Goal: Task Accomplishment & Management: Use online tool/utility

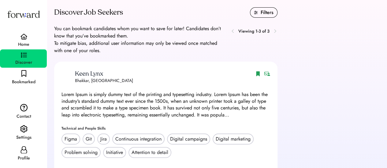
click at [334, 75] on div "Keen Lynx Keen Lynx Bhakkar, Pakistan Bhakkar, Pakistan Lorem Ipsum is simply d…" at bounding box center [216, 127] width 325 height 130
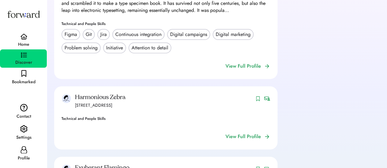
scroll to position [105, 0]
click at [253, 70] on div "View Full Profile" at bounding box center [242, 65] width 35 height 7
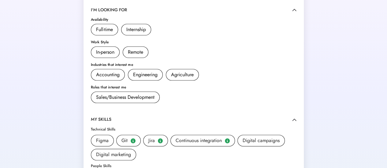
scroll to position [139, 0]
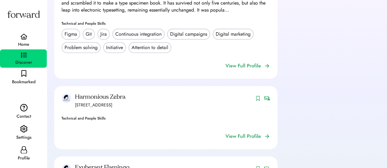
scroll to position [105, 0]
click at [28, 44] on div "Home" at bounding box center [23, 44] width 11 height 7
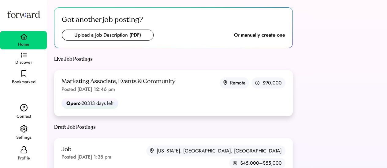
click at [149, 88] on div "Marketing Associate, Events & Community Posted Mar 28, 2025 12:46 pm" at bounding box center [118, 86] width 114 height 16
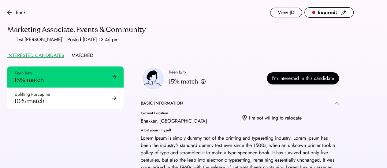
click at [85, 53] on div "MATCHED" at bounding box center [83, 55] width 22 height 7
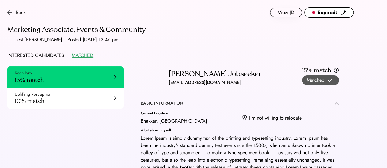
click at [36, 56] on div "INTERESTED CANDIDATES" at bounding box center [35, 55] width 57 height 7
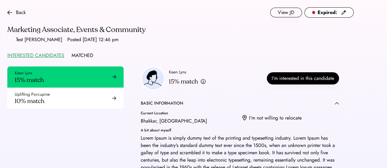
click at [83, 54] on div "MATCHED" at bounding box center [83, 55] width 22 height 7
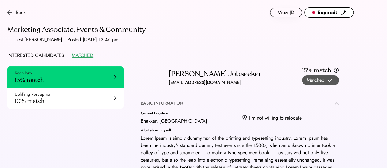
click at [198, 105] on div "BASIC INFORMATION" at bounding box center [240, 104] width 198 height 6
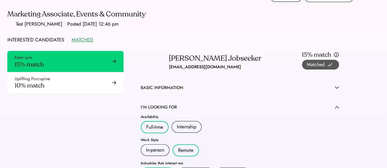
scroll to position [16, 0]
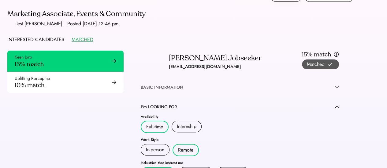
click at [213, 88] on div "BASIC INFORMATION" at bounding box center [240, 88] width 198 height 6
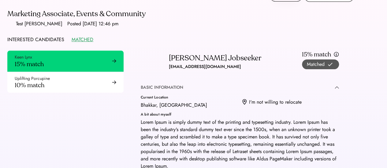
click at [213, 88] on div "BASIC INFORMATION" at bounding box center [240, 88] width 198 height 6
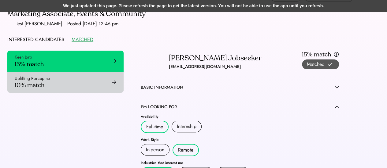
click at [70, 80] on div "Uplifting Porcupine 10% match" at bounding box center [65, 82] width 116 height 21
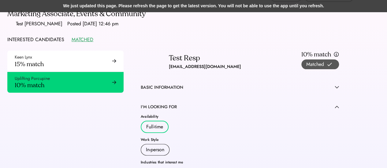
click at [271, 11] on div "We just updated this page. Please refresh the page to get the latest version. Y…" at bounding box center [193, 6] width 387 height 12
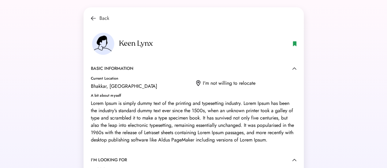
click at [94, 18] on img at bounding box center [93, 18] width 5 height 5
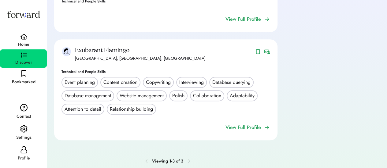
scroll to position [222, 0]
click at [258, 132] on div "View Full Profile" at bounding box center [242, 127] width 35 height 7
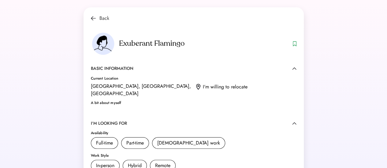
click at [94, 18] on img at bounding box center [93, 18] width 5 height 5
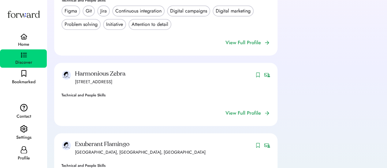
scroll to position [150, 0]
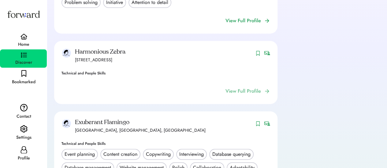
click at [257, 95] on div "View Full Profile" at bounding box center [242, 91] width 35 height 7
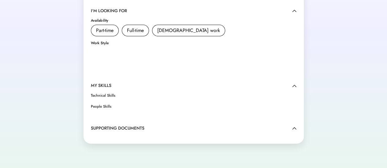
scroll to position [113, 0]
click at [295, 127] on img at bounding box center [294, 128] width 4 height 3
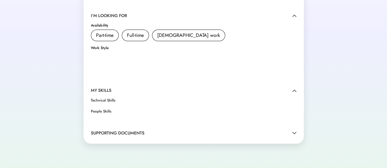
click at [295, 127] on div "BASIC INFORMATION Current Location [STREET_ADDRESS] I'm willing to relocate A b…" at bounding box center [193, 51] width 205 height 172
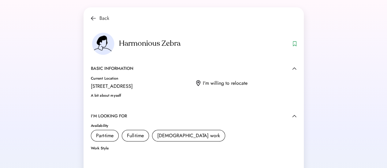
click at [93, 20] on img at bounding box center [93, 18] width 5 height 5
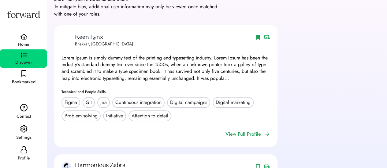
scroll to position [38, 0]
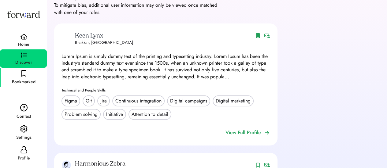
click at [28, 80] on div "Bookmarked" at bounding box center [24, 82] width 24 height 7
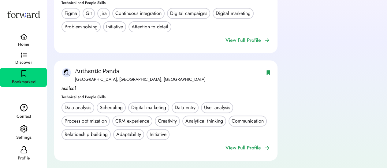
scroll to position [101, 0]
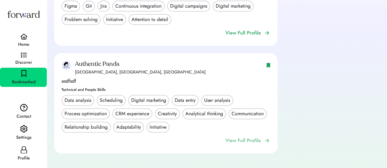
click at [251, 142] on div "View Full Profile" at bounding box center [242, 140] width 35 height 7
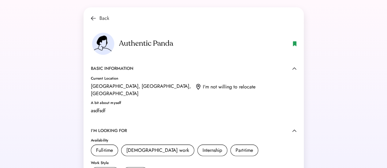
click at [91, 18] on img at bounding box center [93, 18] width 5 height 5
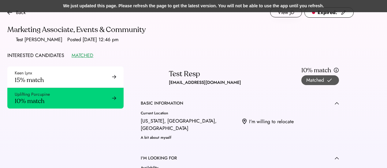
scroll to position [16, 0]
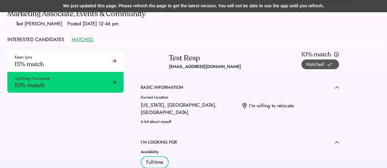
click at [187, 7] on div "We just updated this page. Please refresh the page to get the latest version. Y…" at bounding box center [193, 6] width 387 height 12
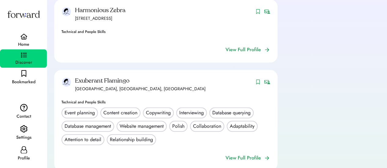
scroll to position [193, 0]
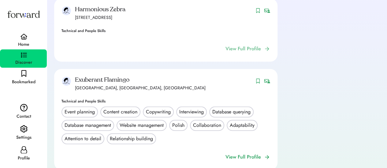
click at [256, 53] on div "View Full Profile" at bounding box center [242, 48] width 35 height 7
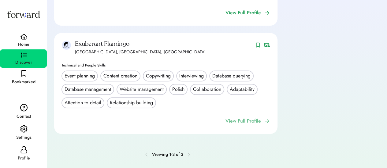
click at [256, 120] on div "View Full Profile" at bounding box center [242, 121] width 35 height 7
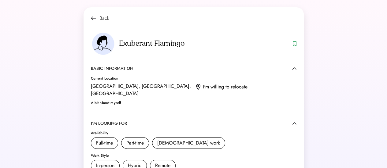
click at [91, 21] on div "Back" at bounding box center [100, 18] width 18 height 7
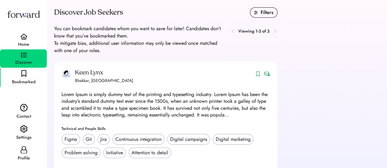
click at [28, 77] on div "Bookmarked" at bounding box center [23, 77] width 47 height 19
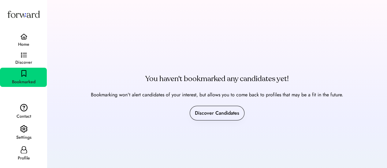
click at [20, 31] on div "Home Discover Bookmarked" at bounding box center [23, 46] width 47 height 82
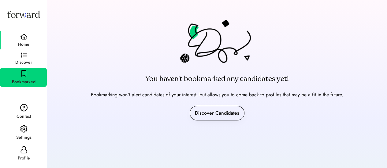
click at [22, 36] on img at bounding box center [23, 37] width 7 height 6
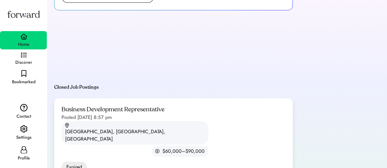
scroll to position [39, 0]
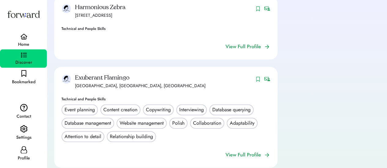
scroll to position [236, 0]
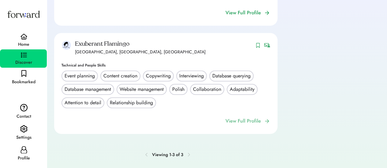
click at [251, 123] on div "View Full Profile" at bounding box center [242, 121] width 35 height 7
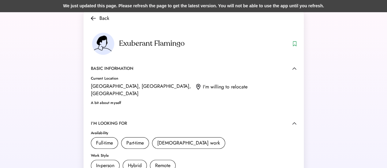
click at [169, 8] on div "We just updated this page. Please refresh the page to get the latest version. Y…" at bounding box center [193, 6] width 387 height 12
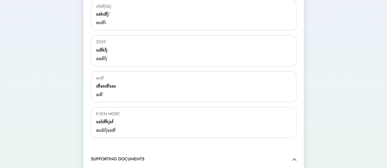
scroll to position [445, 0]
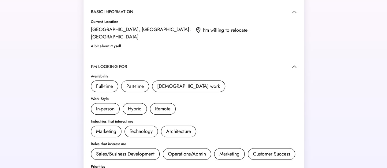
scroll to position [0, 0]
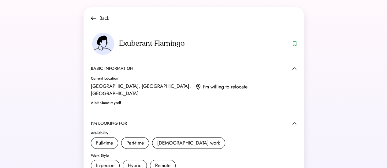
click at [94, 19] on img at bounding box center [93, 18] width 5 height 5
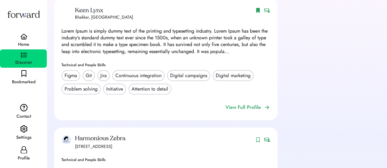
scroll to position [64, 0]
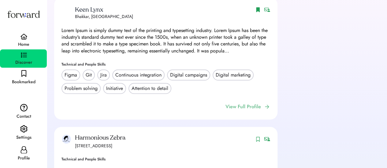
click at [253, 111] on div "View Full Profile" at bounding box center [242, 106] width 35 height 7
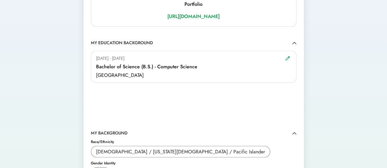
scroll to position [523, 0]
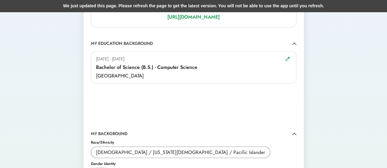
click at [153, 4] on div "We just updated this page. Please refresh the page to get the latest version. Y…" at bounding box center [193, 6] width 387 height 12
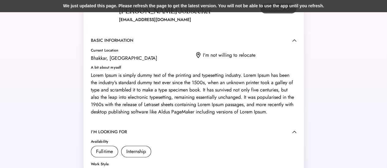
scroll to position [9, 0]
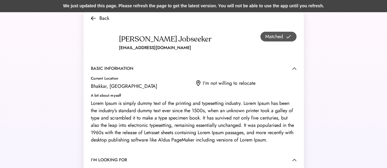
click at [172, 9] on div "We just updated this page. Please refresh the page to get the latest version. Y…" at bounding box center [193, 6] width 387 height 12
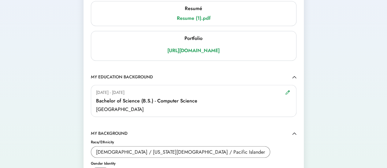
scroll to position [551, 0]
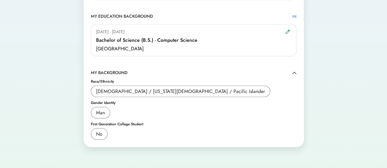
drag, startPoint x: 297, startPoint y: 12, endPoint x: 293, endPoint y: 13, distance: 4.2
click at [293, 15] on img at bounding box center [294, 16] width 4 height 3
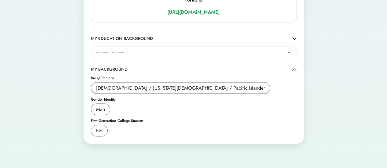
scroll to position [514, 0]
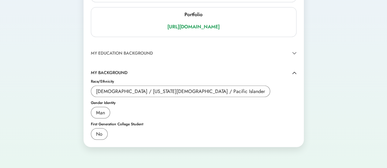
click at [293, 52] on img at bounding box center [294, 53] width 4 height 3
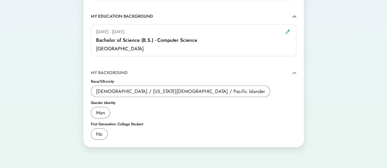
click at [295, 72] on img at bounding box center [294, 73] width 4 height 3
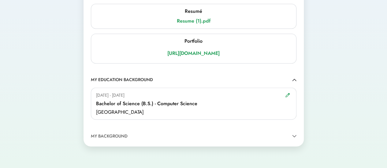
click at [293, 135] on img at bounding box center [294, 136] width 4 height 3
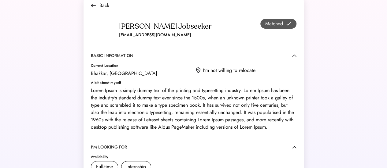
scroll to position [0, 0]
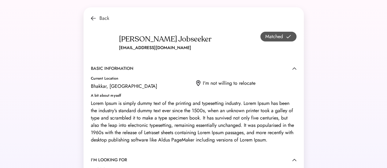
click at [99, 18] on div "Back" at bounding box center [104, 18] width 10 height 7
